Goal: Check status

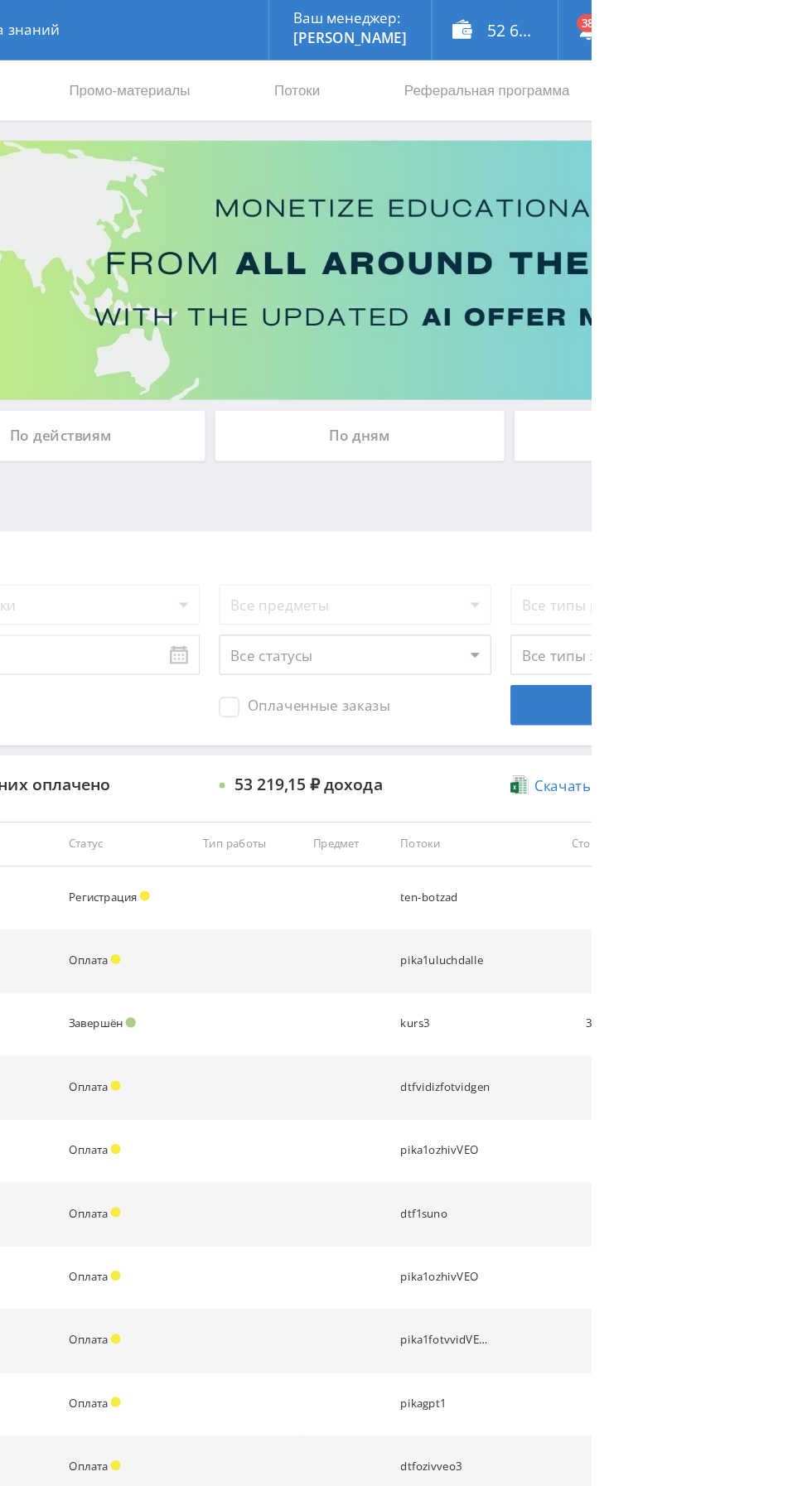
click at [664, 355] on div "По дням" at bounding box center [620, 359] width 238 height 41
click at [0, 0] on input "По дням" at bounding box center [0, 0] width 0 height 0
click at [573, 357] on div "По дням" at bounding box center [620, 359] width 238 height 41
click at [0, 0] on input "По дням" at bounding box center [0, 0] width 0 height 0
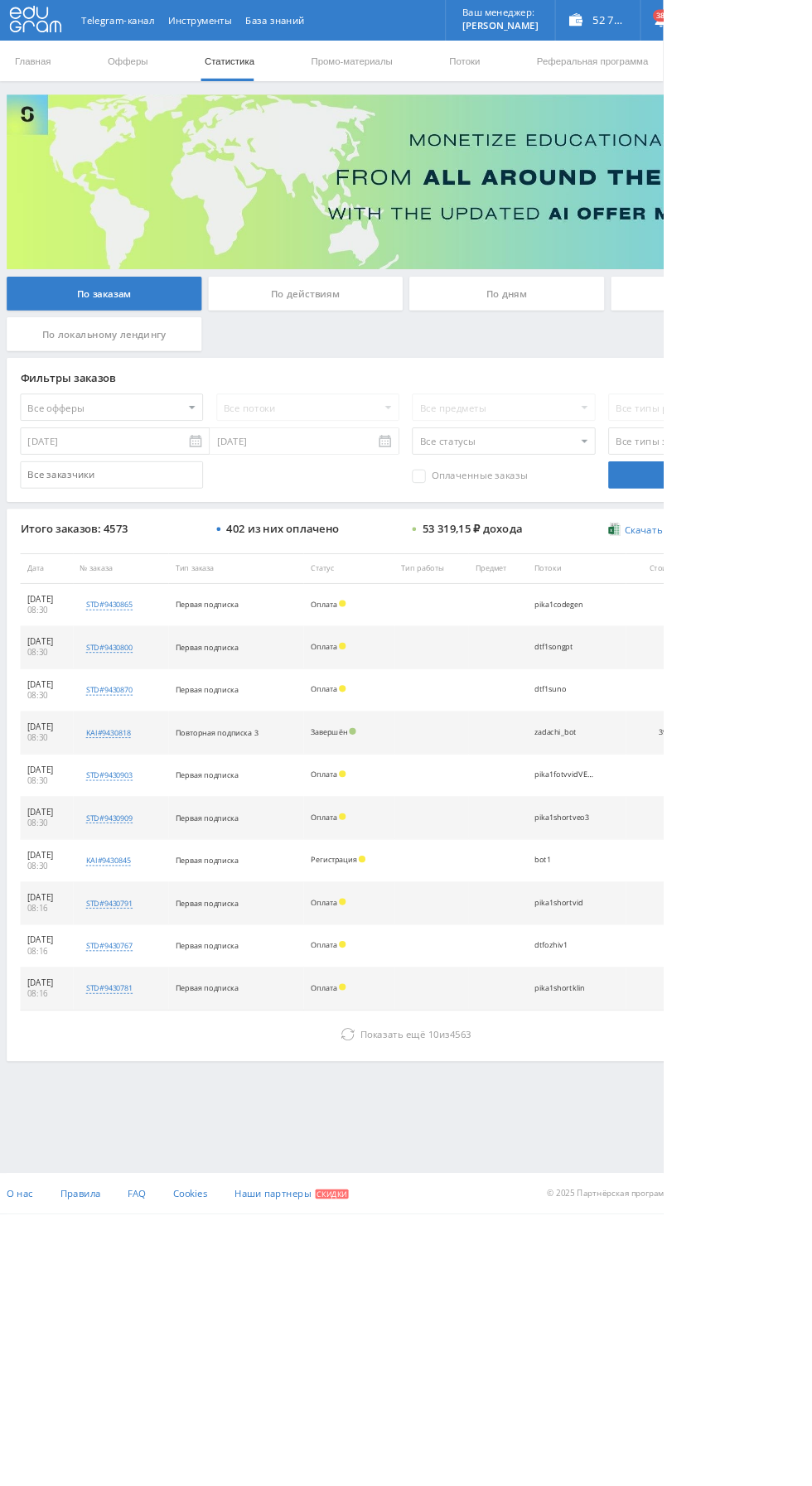
click at [601, 230] on div "По дням" at bounding box center [620, 359] width 238 height 41
click at [0, 0] on input "По дням" at bounding box center [0, 0] width 0 height 0
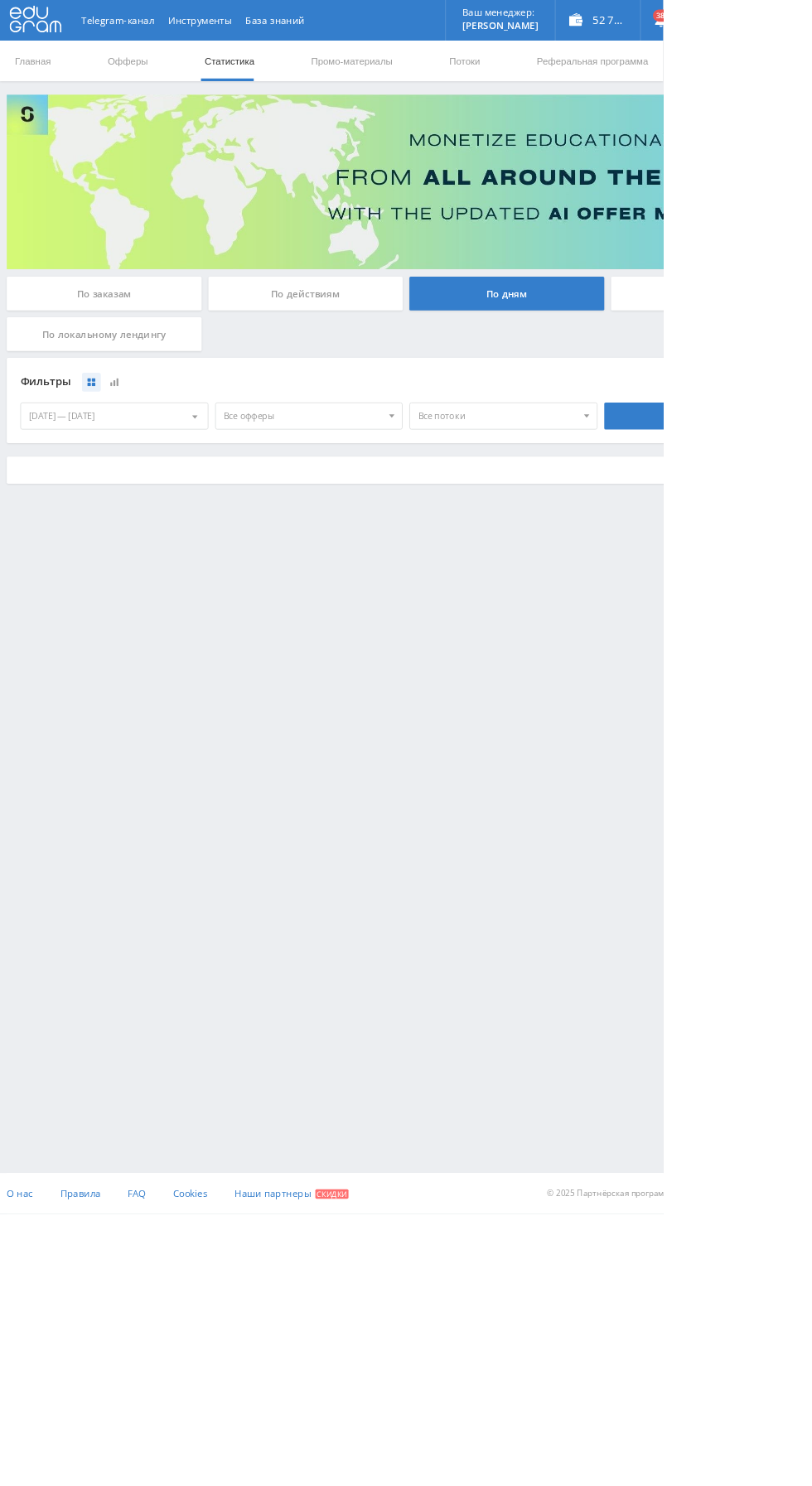
click at [418, 230] on span "Все офферы" at bounding box center [371, 510] width 194 height 31
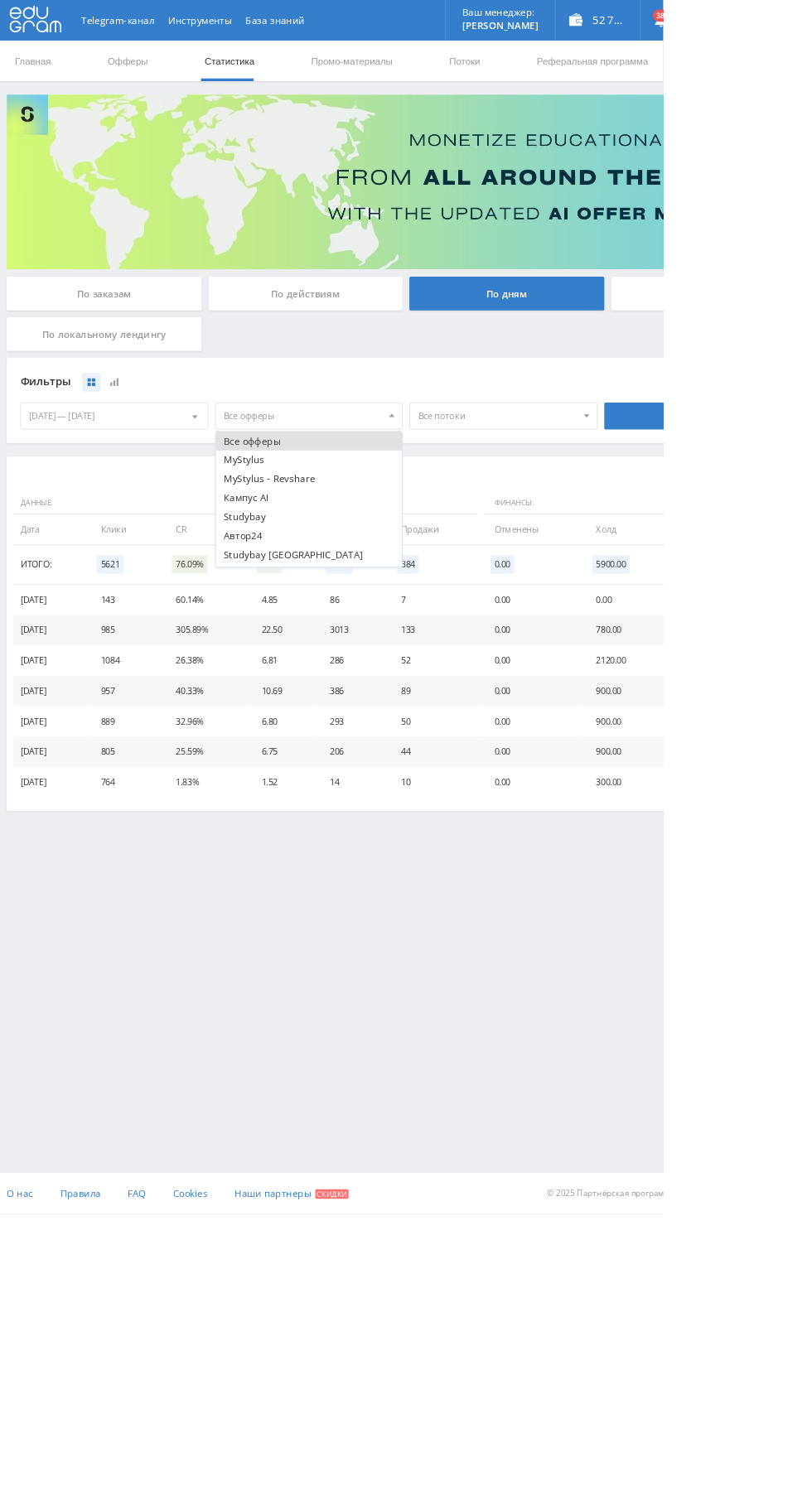
click at [348, 230] on button "Кампус AI" at bounding box center [379, 609] width 229 height 24
